Goal: Find specific page/section: Find specific page/section

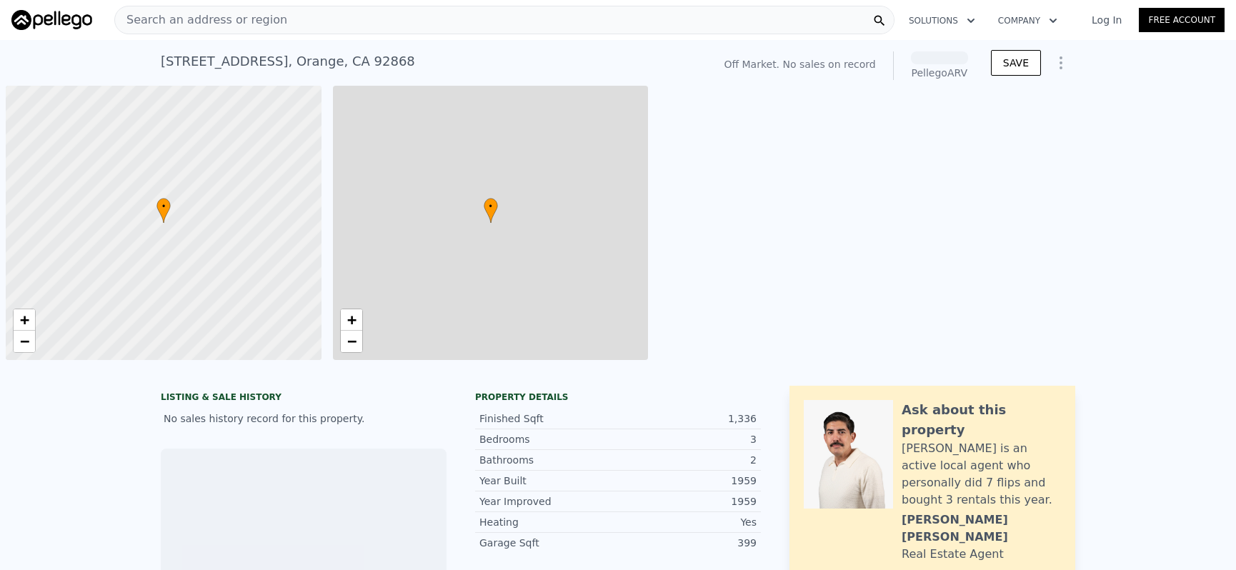
scroll to position [0, 6]
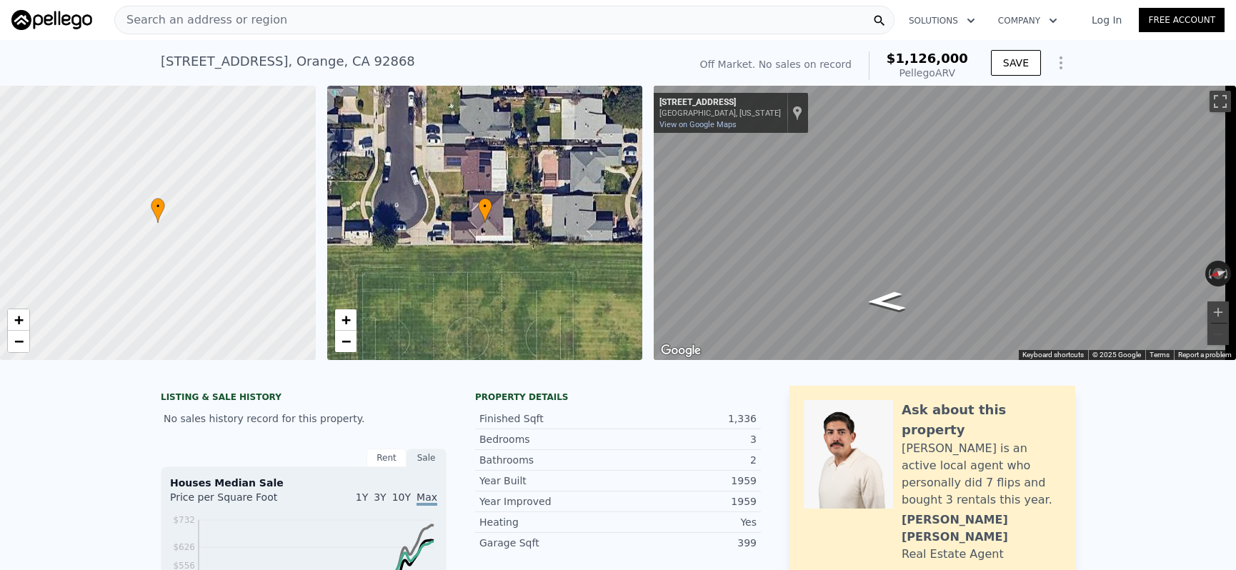
click at [350, 29] on div "Search an address or region" at bounding box center [504, 20] width 780 height 29
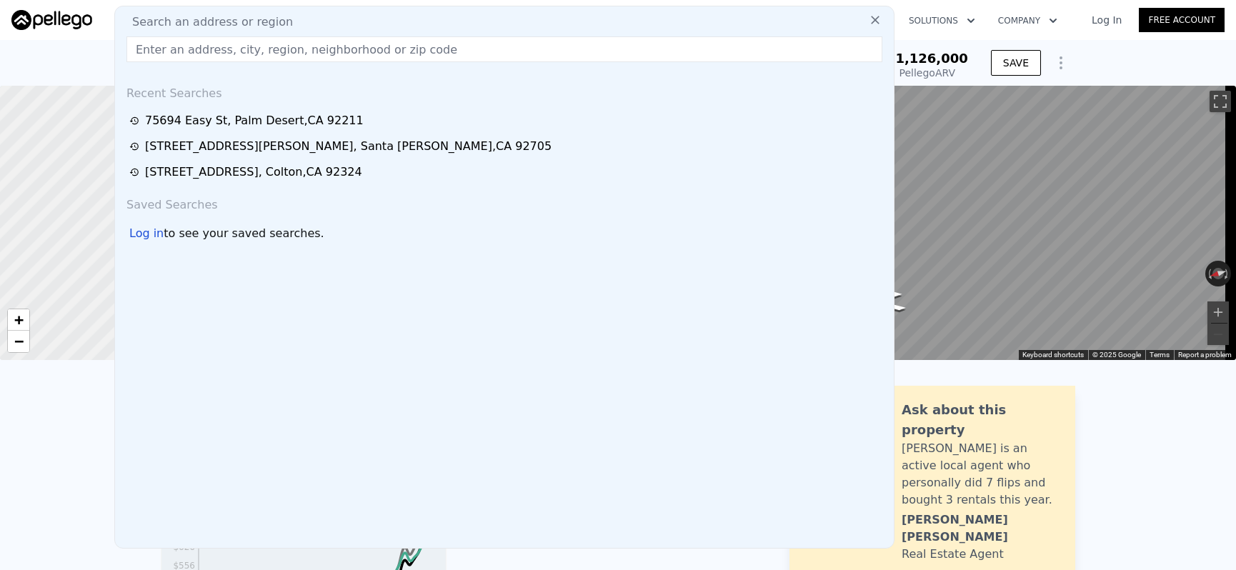
click at [352, 55] on input "text" at bounding box center [504, 49] width 756 height 26
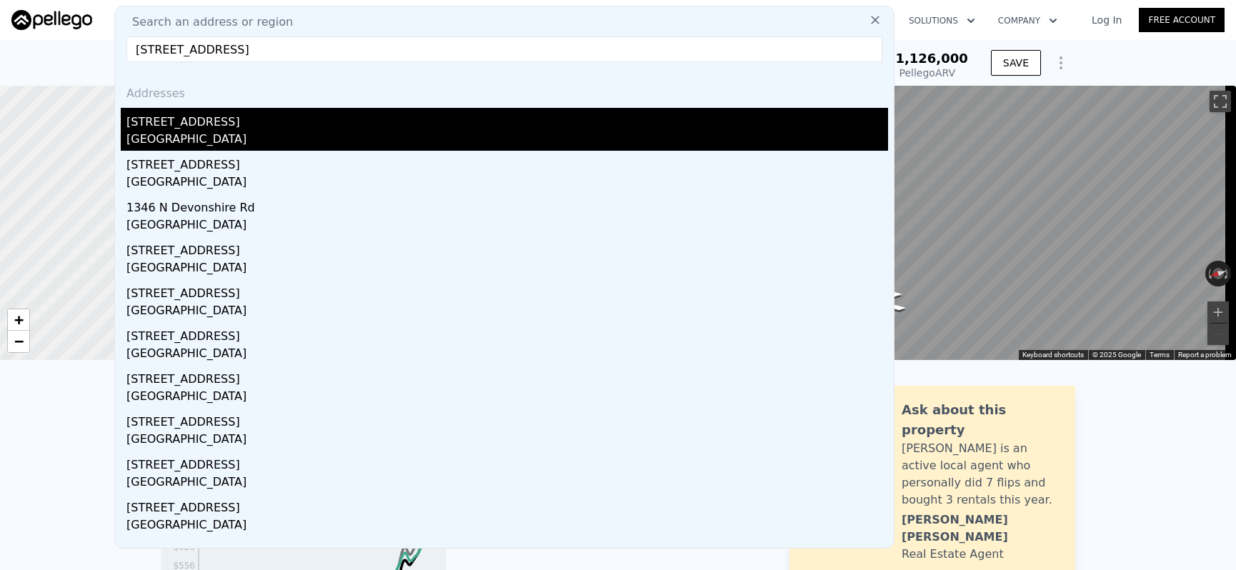
type input "[STREET_ADDRESS]"
click at [250, 120] on div "[STREET_ADDRESS]" at bounding box center [507, 119] width 762 height 23
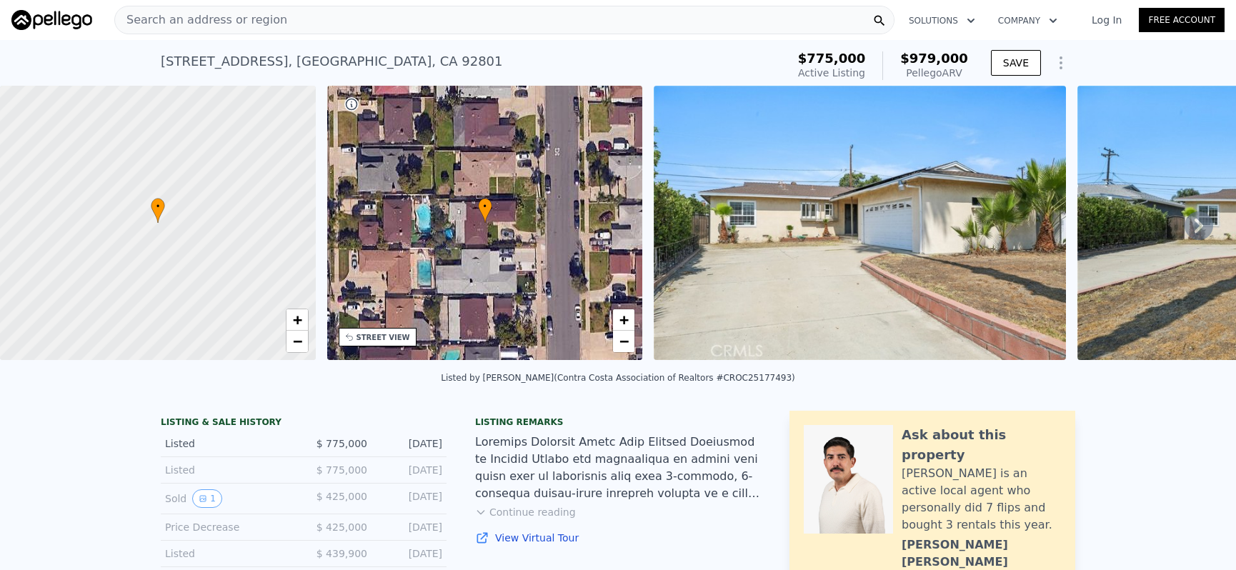
click at [427, 16] on div "Search an address or region" at bounding box center [504, 20] width 780 height 29
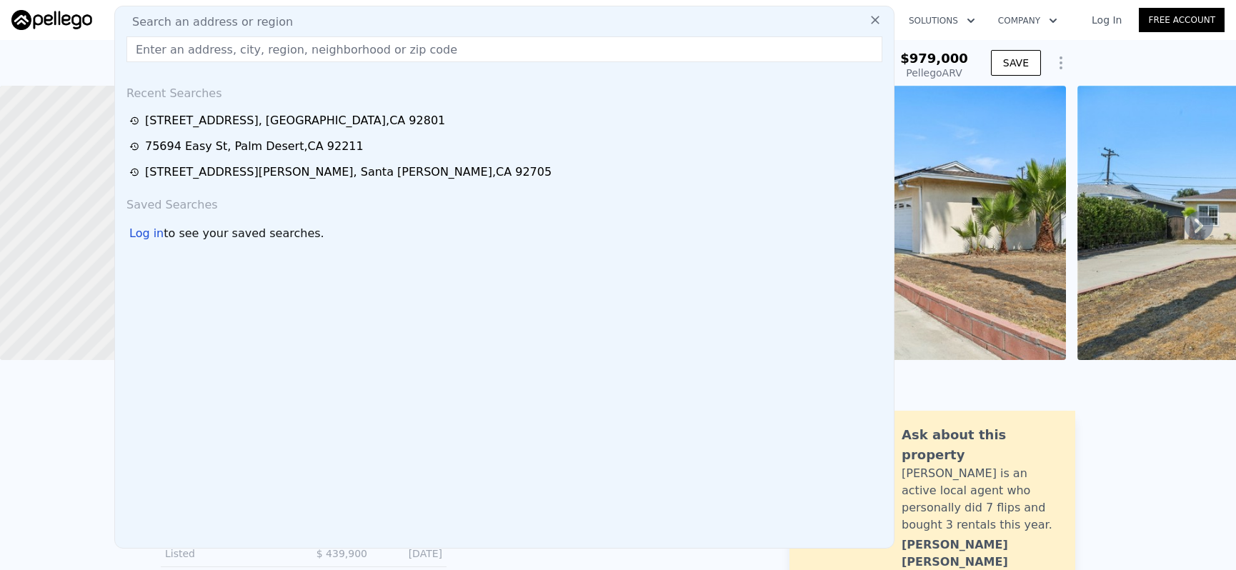
click at [430, 44] on input "text" at bounding box center [504, 49] width 756 height 26
paste input "[STREET_ADDRESS]"
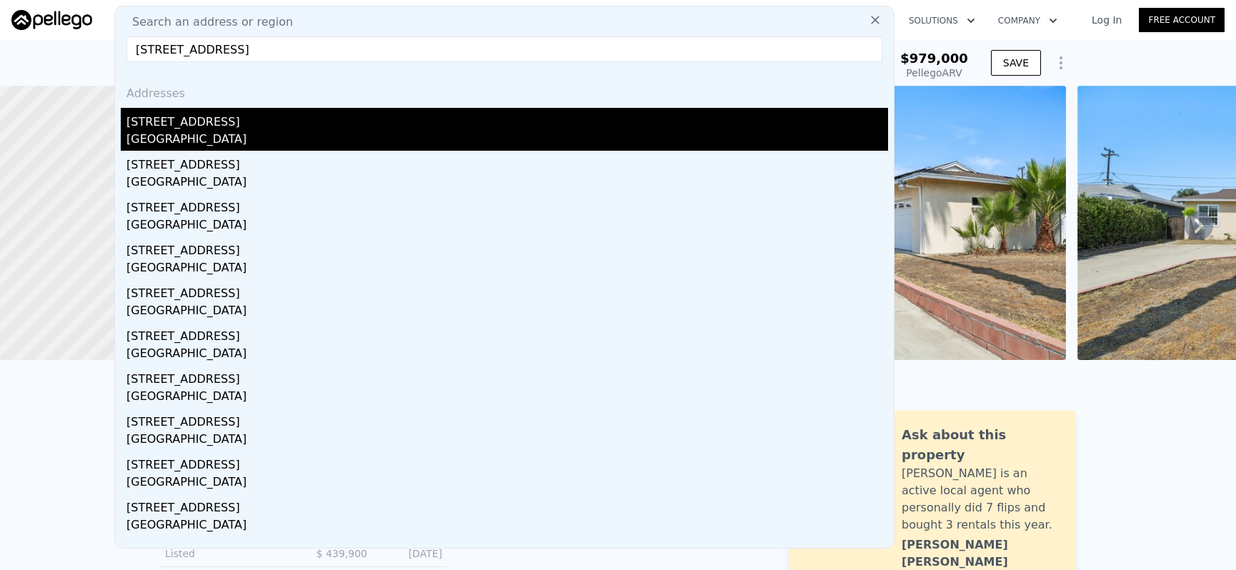
type input "[STREET_ADDRESS]"
click at [222, 119] on div "[STREET_ADDRESS]" at bounding box center [507, 119] width 762 height 23
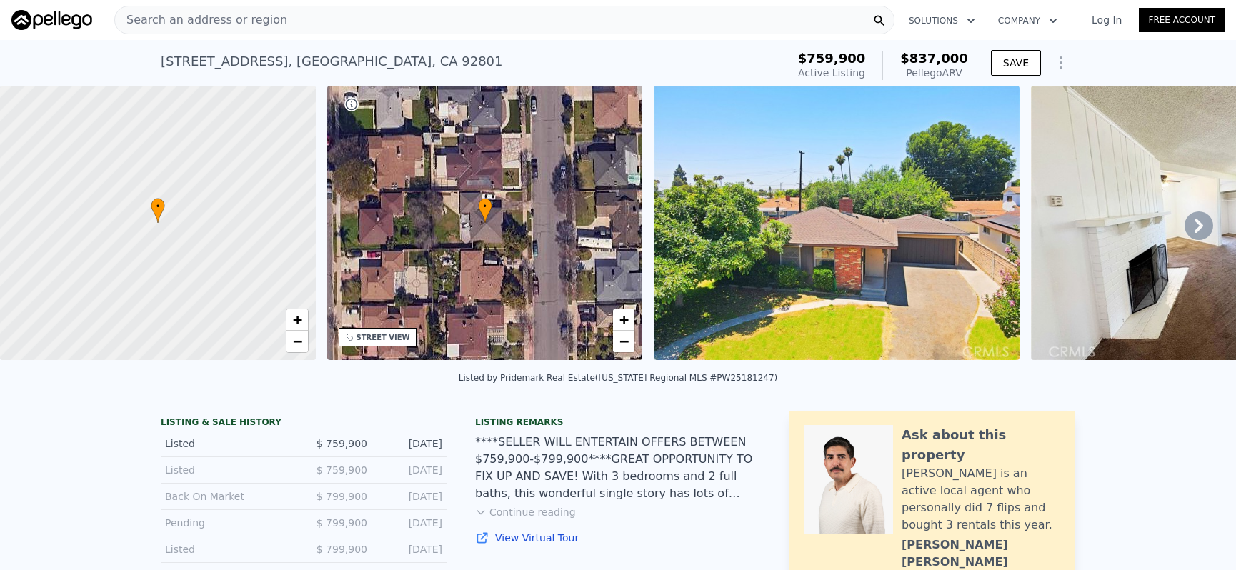
click at [322, 23] on div "Search an address or region" at bounding box center [504, 20] width 780 height 29
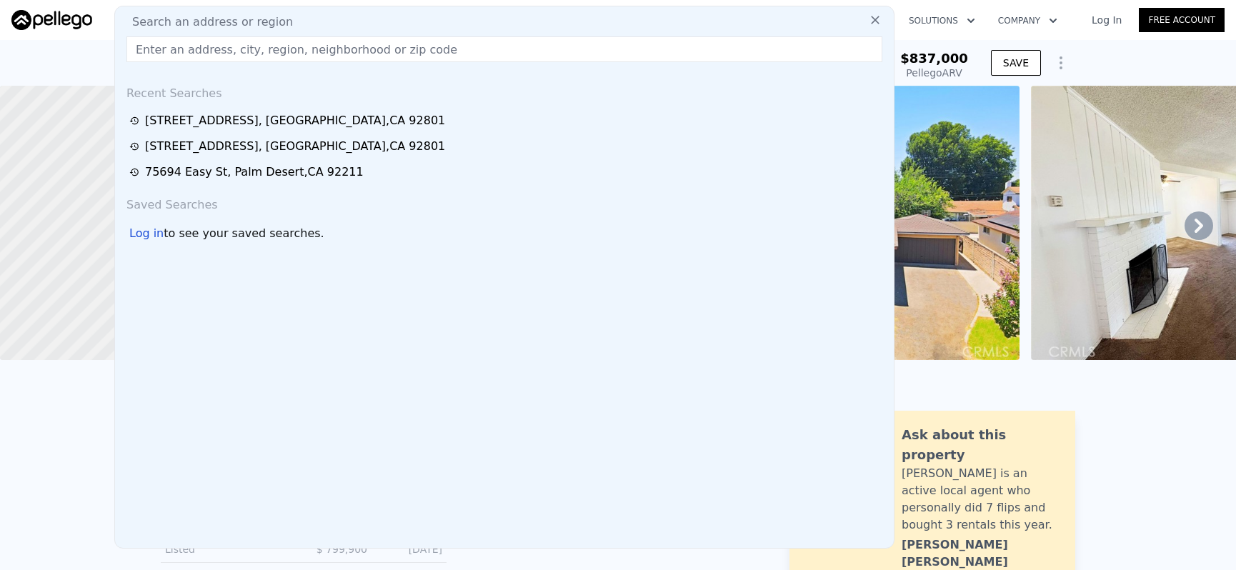
drag, startPoint x: 322, startPoint y: 23, endPoint x: 324, endPoint y: 41, distance: 18.6
click at [324, 41] on input "text" at bounding box center [504, 49] width 756 height 26
paste input "[STREET_ADDRESS][PERSON_NAME]"
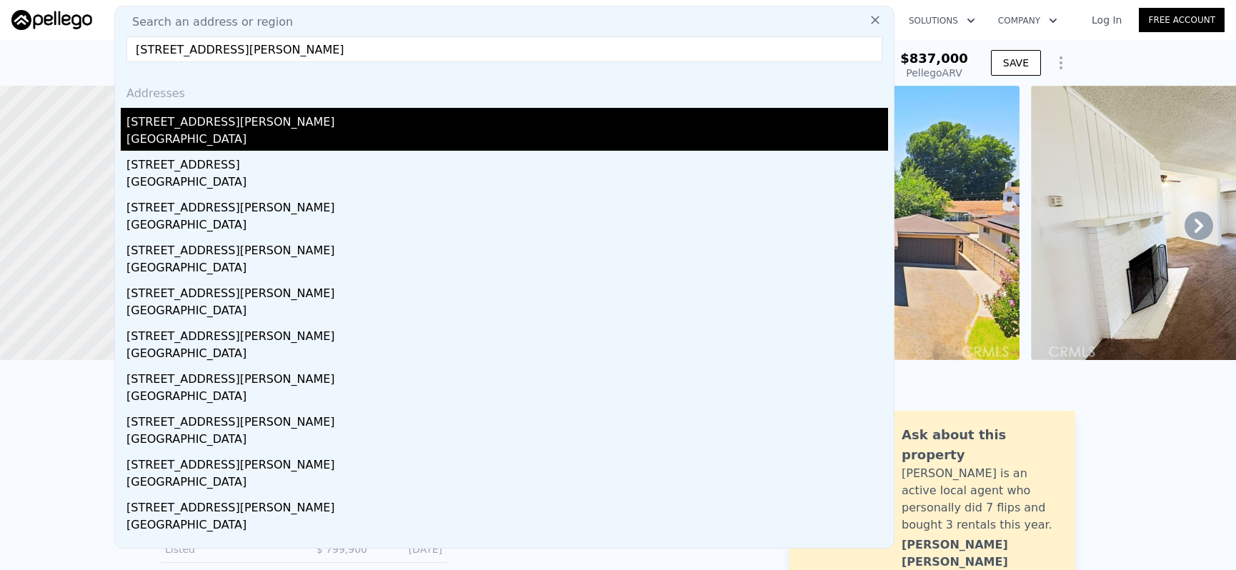
type input "[STREET_ADDRESS][PERSON_NAME]"
click at [273, 125] on div "[STREET_ADDRESS][PERSON_NAME]" at bounding box center [507, 119] width 762 height 23
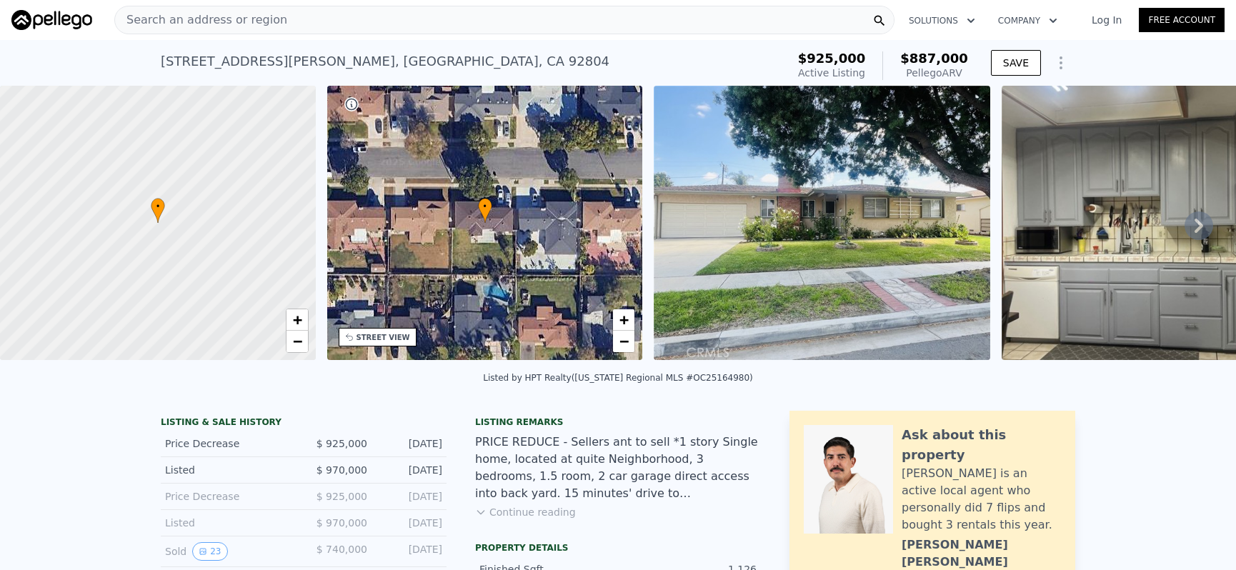
click at [667, 10] on div "Search an address or region" at bounding box center [504, 20] width 780 height 29
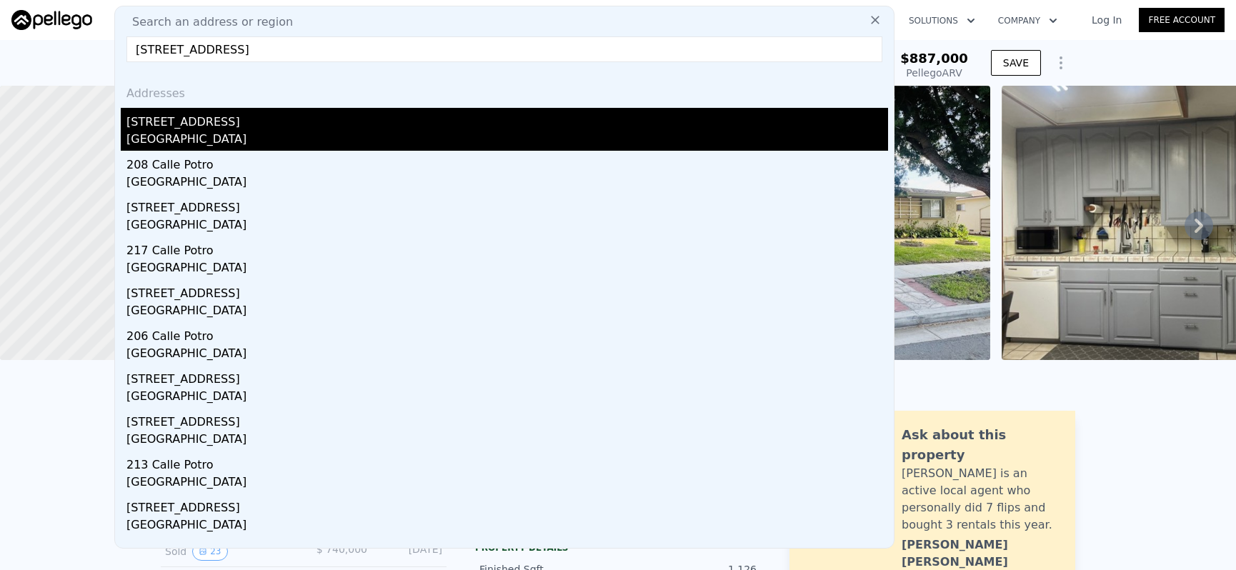
type input "[STREET_ADDRESS]"
click at [244, 129] on div "[STREET_ADDRESS]" at bounding box center [507, 119] width 762 height 23
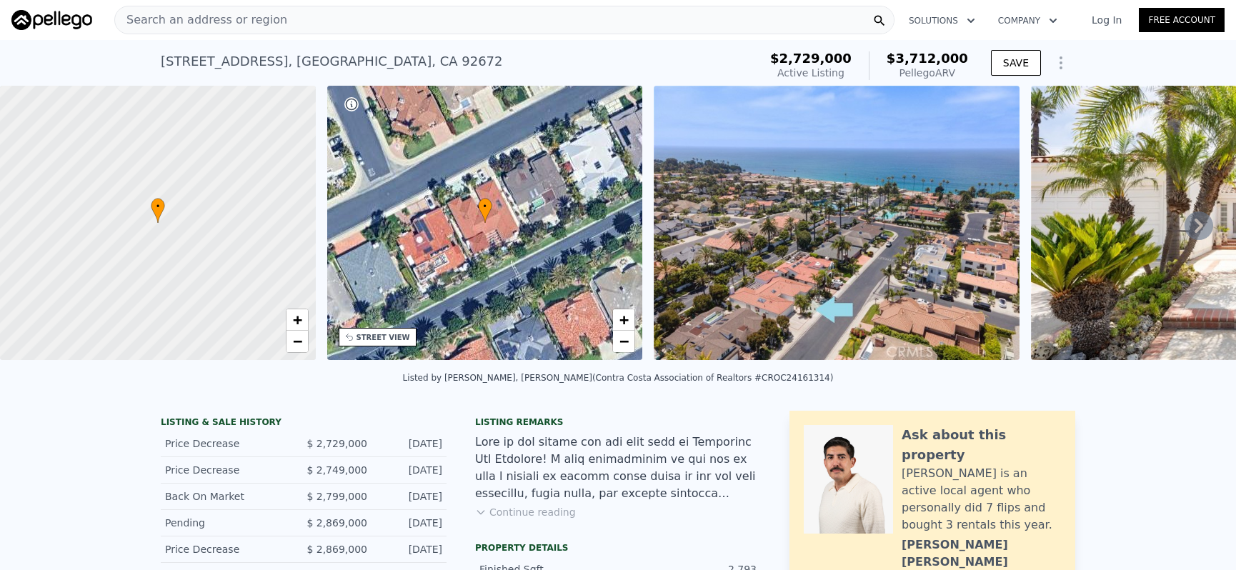
click at [412, 34] on div "Search an address or region" at bounding box center [504, 20] width 780 height 29
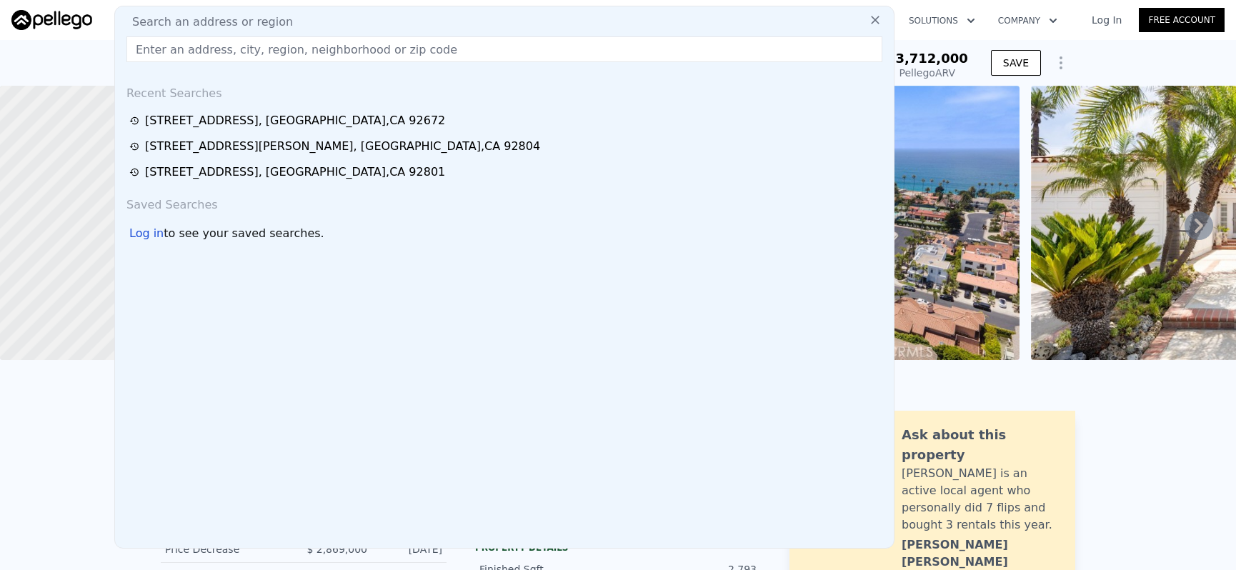
click at [418, 45] on input "text" at bounding box center [504, 49] width 756 height 26
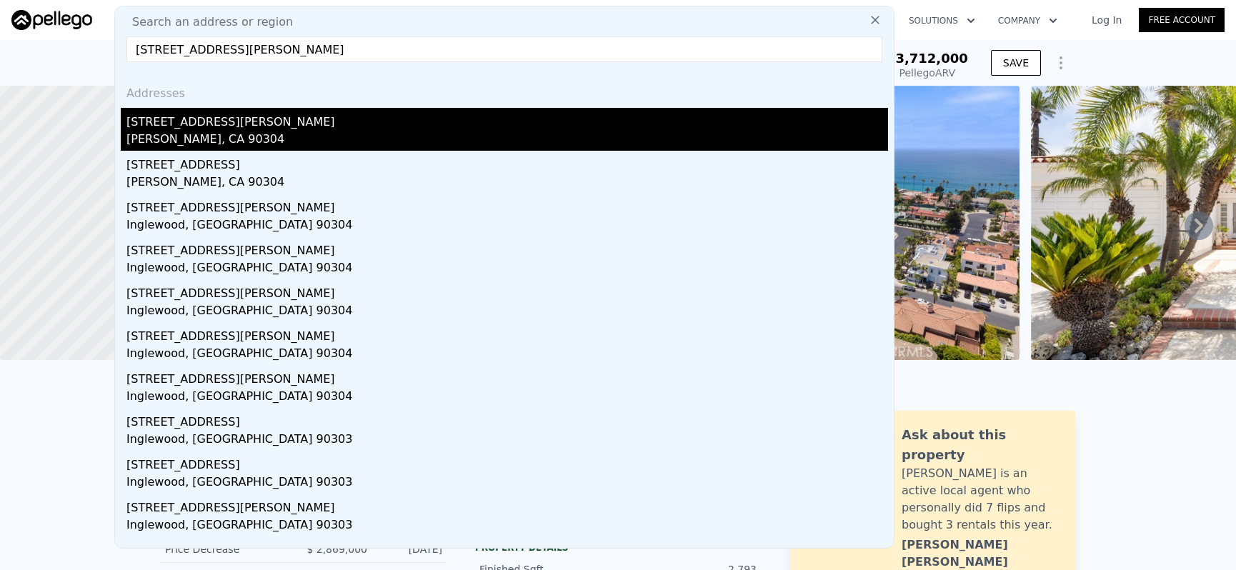
type input "[STREET_ADDRESS][PERSON_NAME]"
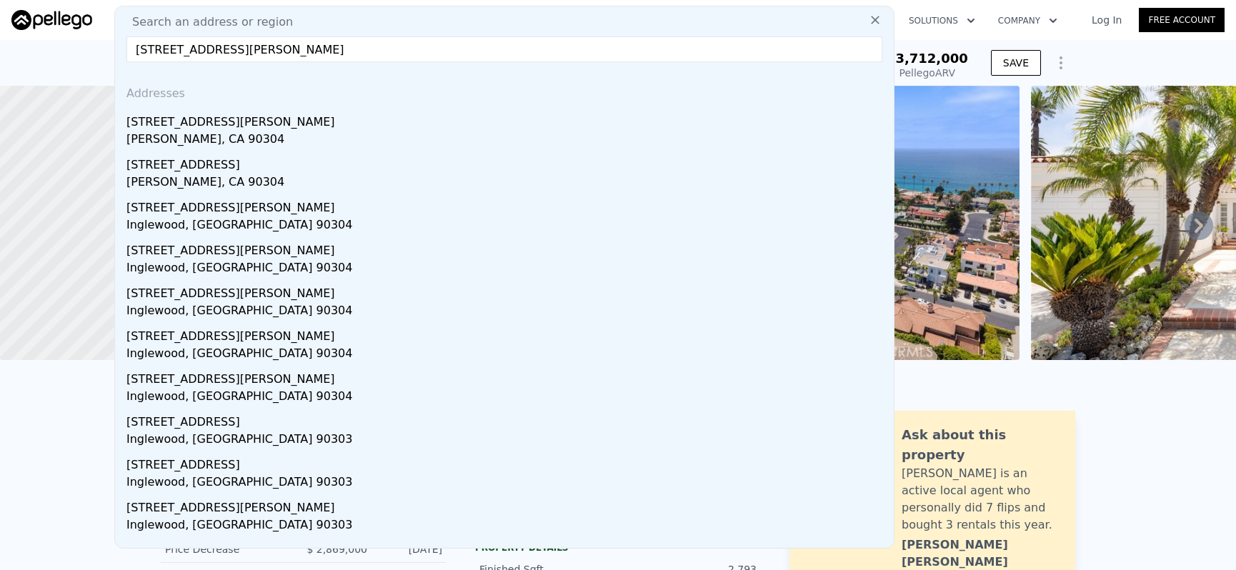
click at [414, 114] on div "[STREET_ADDRESS][PERSON_NAME]" at bounding box center [507, 119] width 762 height 23
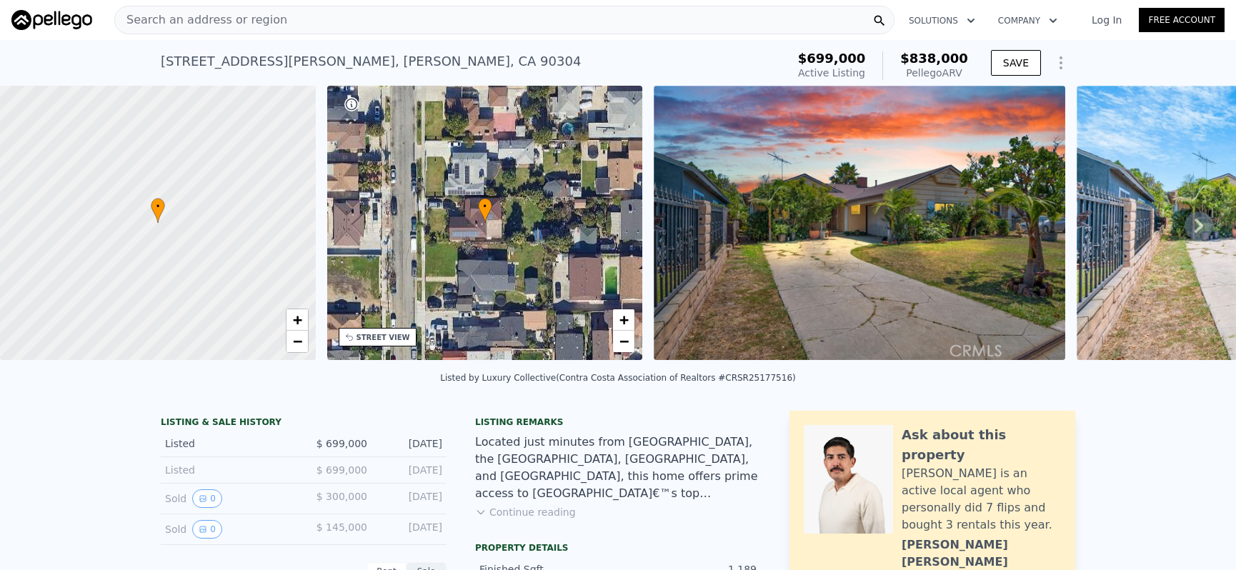
click at [226, 19] on span "Search an address or region" at bounding box center [201, 19] width 172 height 17
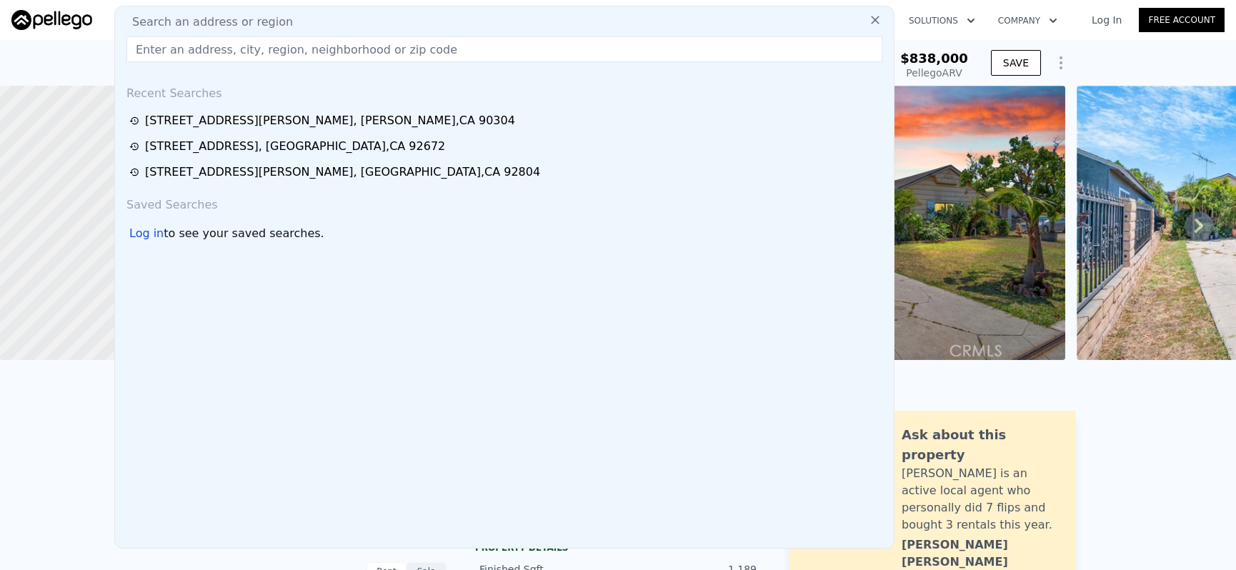
click at [234, 38] on input "text" at bounding box center [504, 49] width 756 height 26
paste input "[STREET_ADDRESS][PERSON_NAME]"
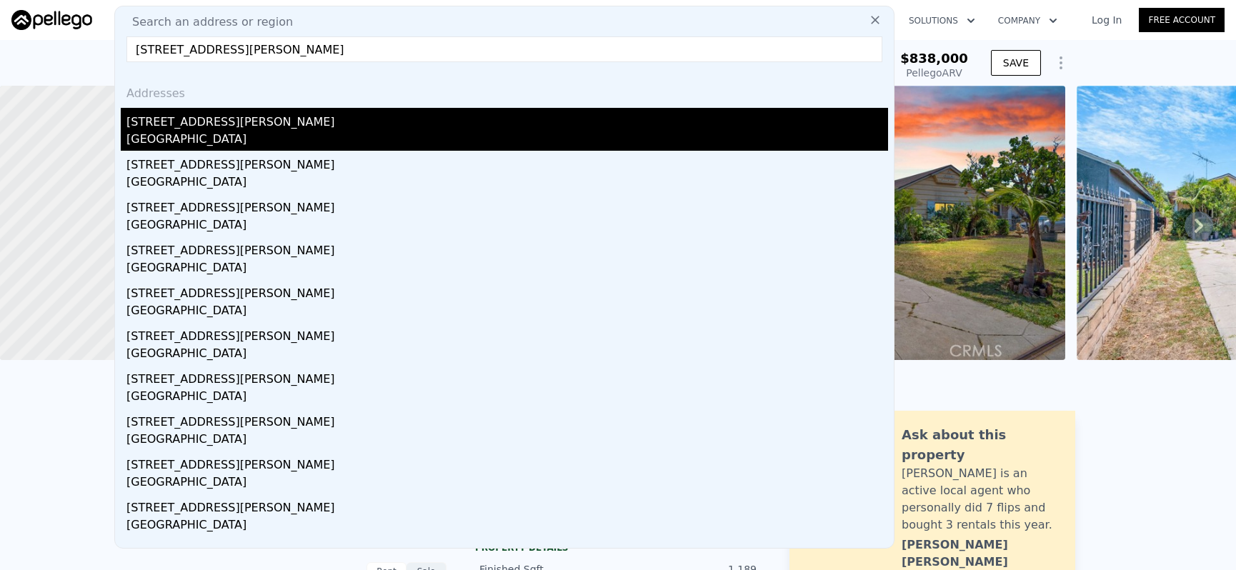
type input "[STREET_ADDRESS][PERSON_NAME]"
click at [242, 114] on div "[STREET_ADDRESS][PERSON_NAME]" at bounding box center [507, 119] width 762 height 23
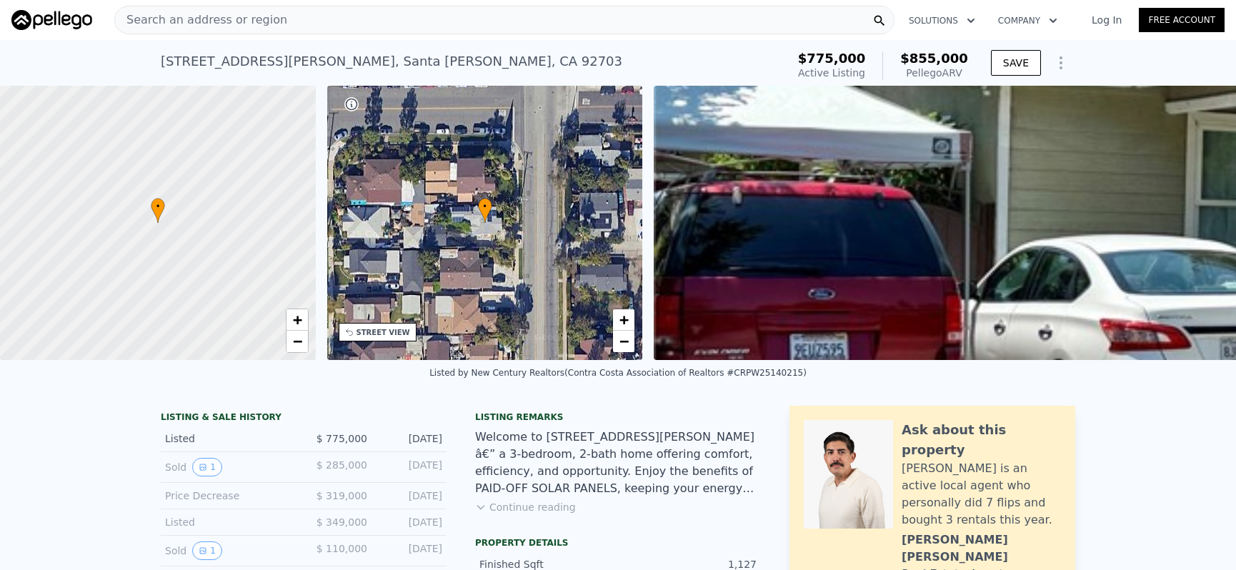
click at [198, 23] on span "Search an address or region" at bounding box center [201, 19] width 172 height 17
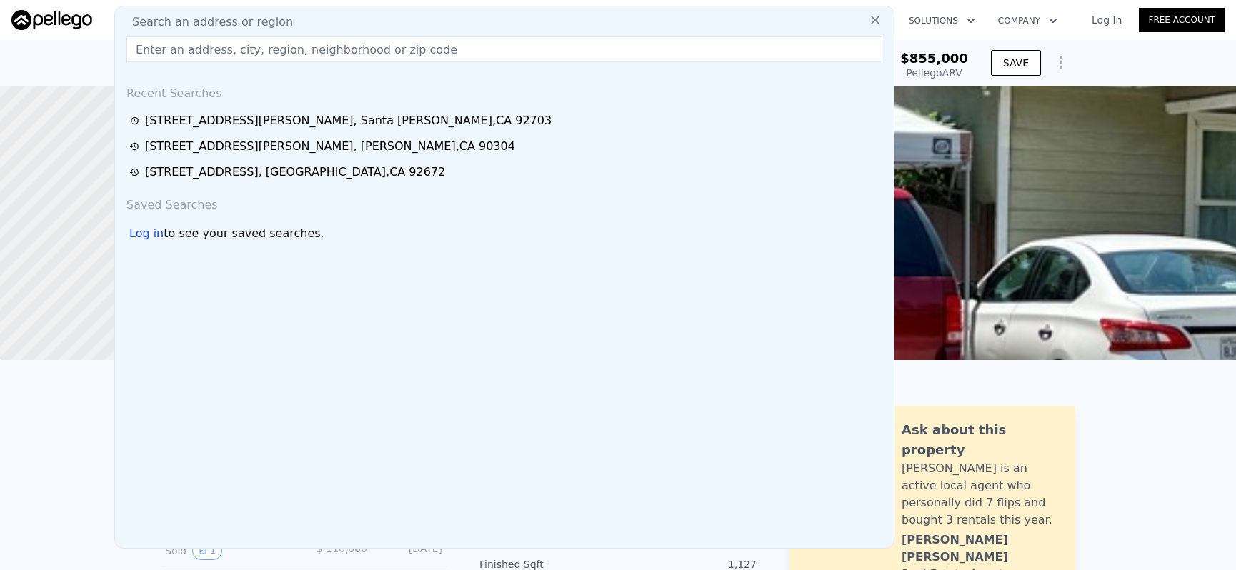
click at [289, 80] on div "Recent Searches" at bounding box center [504, 91] width 767 height 34
click at [294, 57] on input "text" at bounding box center [504, 49] width 756 height 26
paste input "[STREET_ADDRESS]"
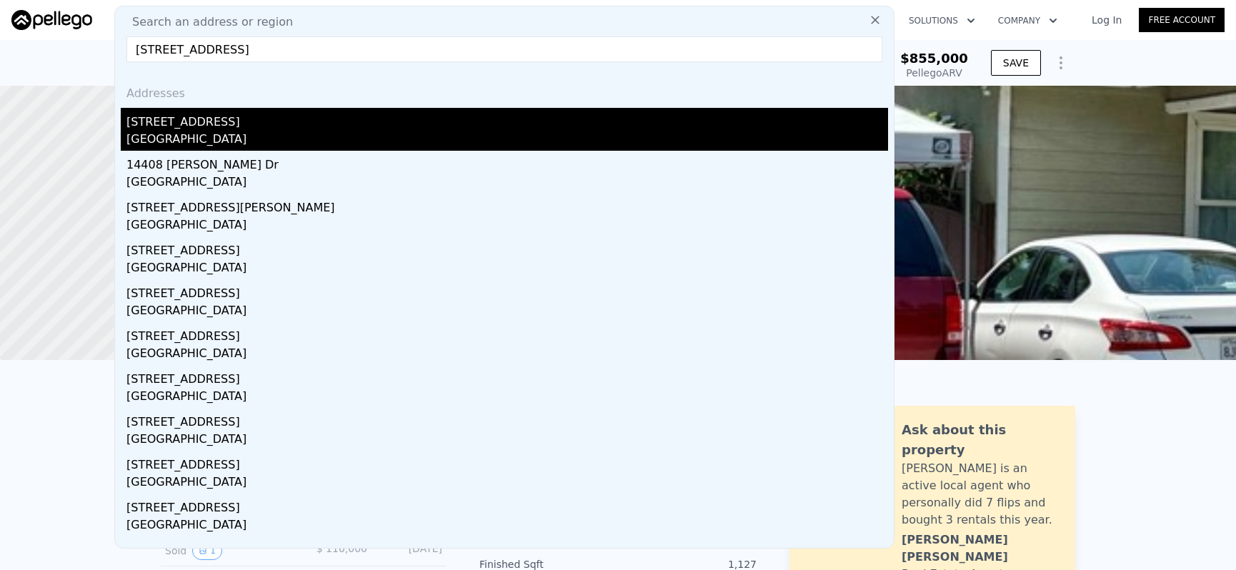
type input "[STREET_ADDRESS]"
click at [286, 129] on div "[STREET_ADDRESS]" at bounding box center [507, 119] width 762 height 23
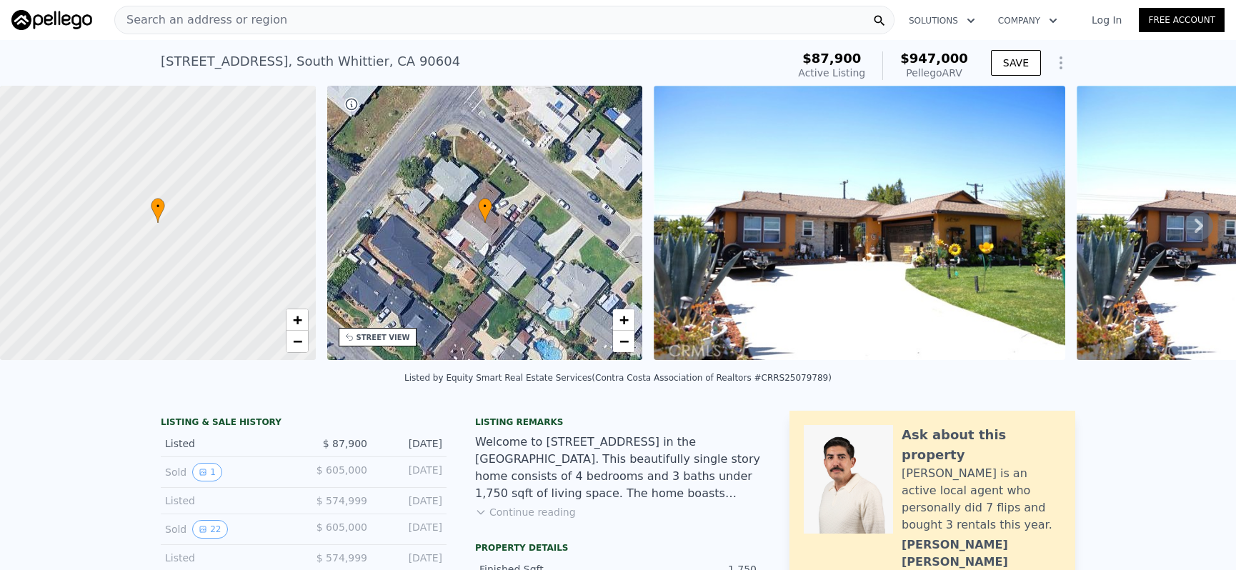
click at [390, 28] on div "Search an address or region" at bounding box center [504, 20] width 780 height 29
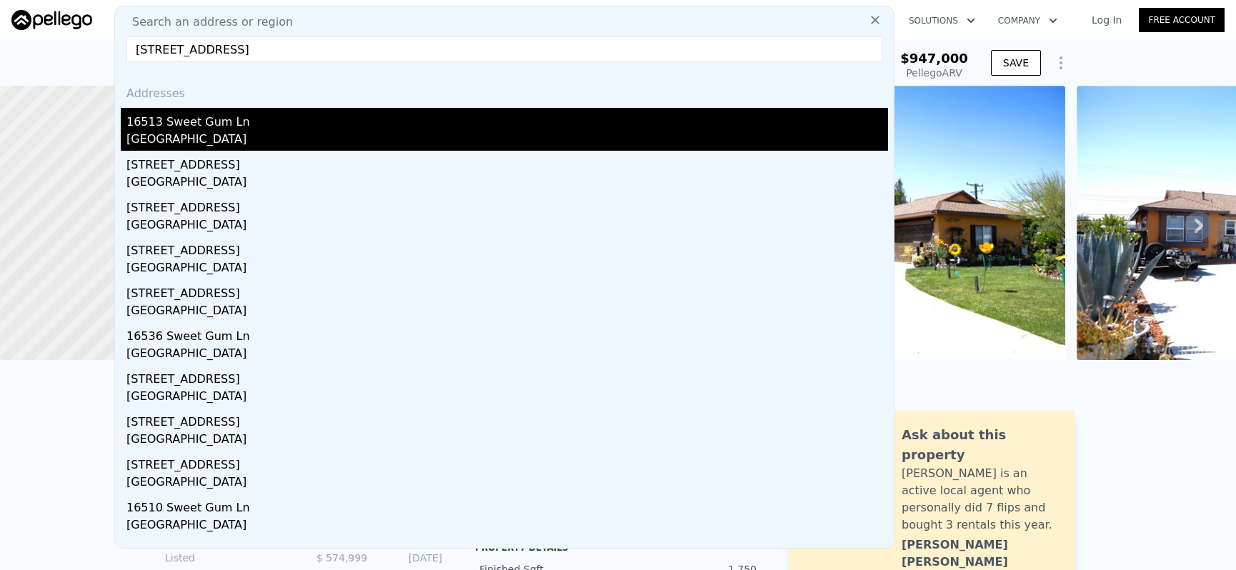
type input "[STREET_ADDRESS]"
click at [403, 134] on div "[GEOGRAPHIC_DATA]" at bounding box center [507, 141] width 762 height 20
